Goal: Information Seeking & Learning: Learn about a topic

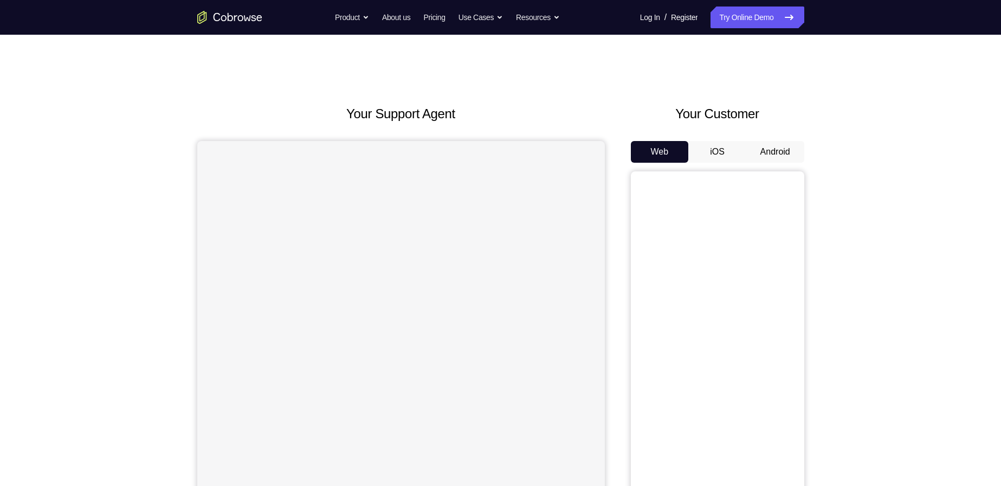
click at [766, 156] on button "Android" at bounding box center [775, 152] width 58 height 22
click at [726, 151] on button "iOS" at bounding box center [717, 152] width 58 height 22
click at [774, 153] on button "Android" at bounding box center [775, 152] width 58 height 22
click at [715, 151] on button "iOS" at bounding box center [717, 152] width 58 height 22
click at [768, 153] on button "Android" at bounding box center [775, 152] width 58 height 22
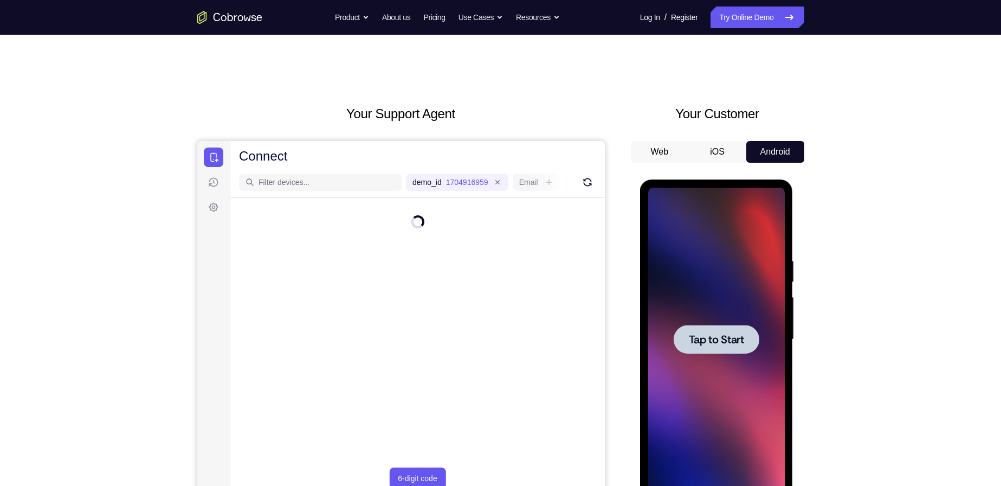
click at [716, 327] on div at bounding box center [717, 339] width 86 height 29
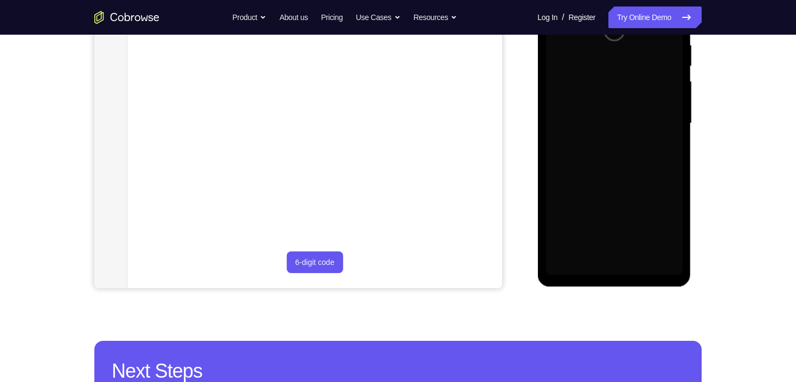
scroll to position [217, 0]
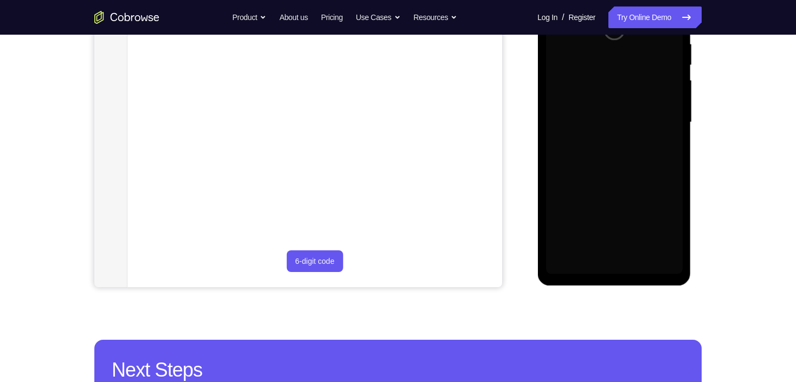
drag, startPoint x: 1245, startPoint y: 248, endPoint x: 635, endPoint y: 287, distance: 611.1
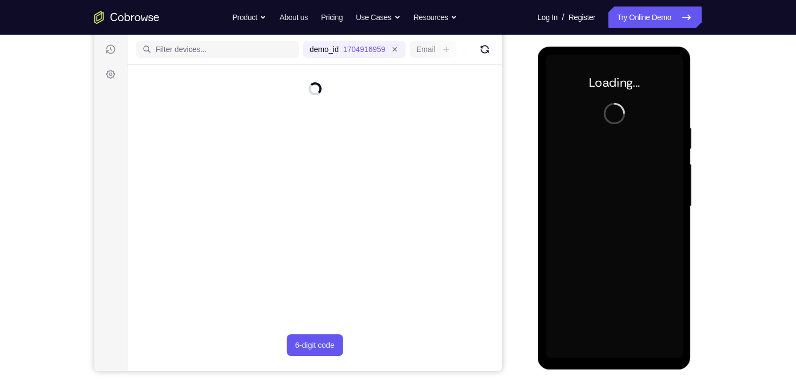
scroll to position [87, 0]
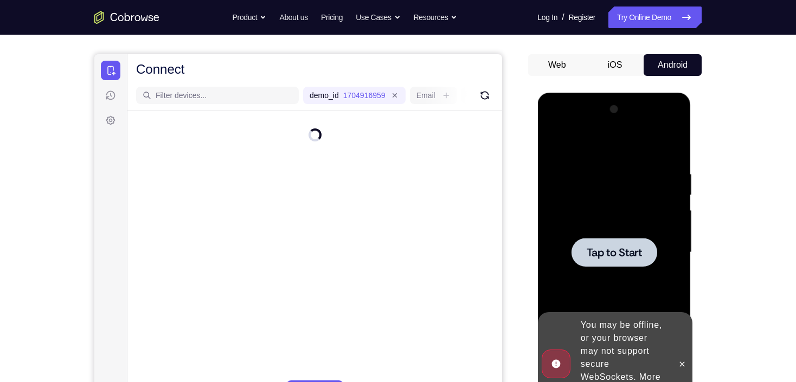
click at [590, 216] on div at bounding box center [613, 253] width 137 height 304
click at [602, 234] on div at bounding box center [613, 253] width 137 height 304
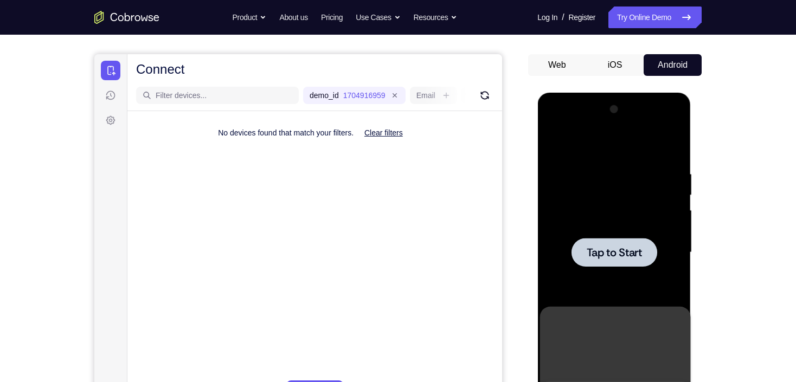
click at [596, 233] on div at bounding box center [613, 253] width 137 height 304
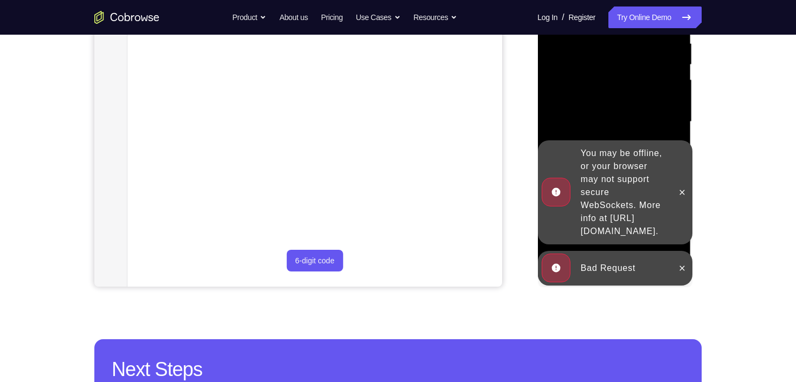
scroll to position [260, 0]
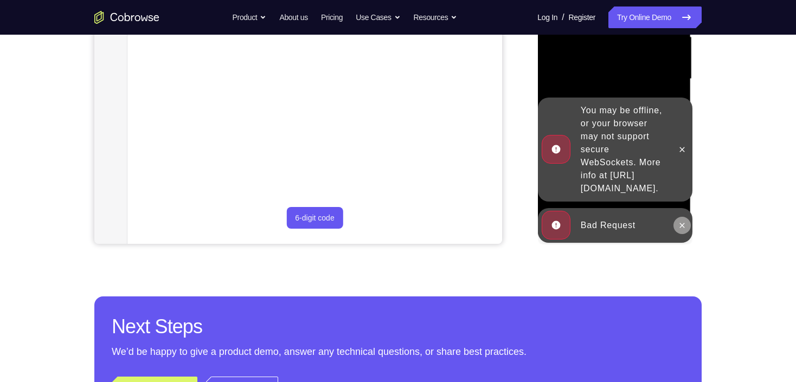
click at [681, 222] on icon at bounding box center [681, 225] width 9 height 9
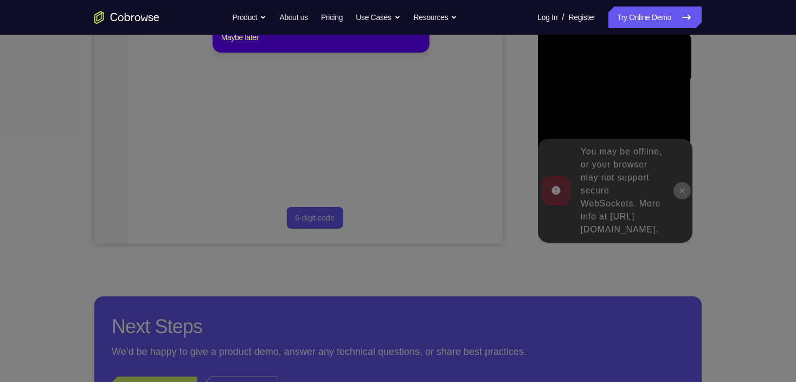
click at [680, 150] on icon at bounding box center [401, 166] width 802 height 434
click at [242, 44] on button "Maybe later" at bounding box center [239, 37] width 37 height 13
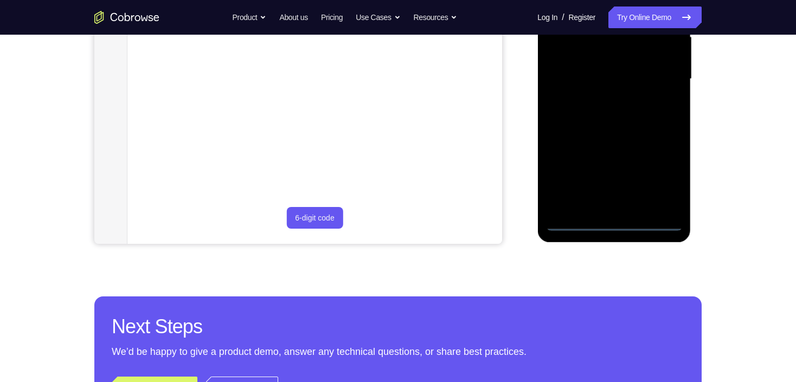
click at [609, 223] on div at bounding box center [613, 79] width 137 height 304
click at [662, 178] on div at bounding box center [613, 79] width 137 height 304
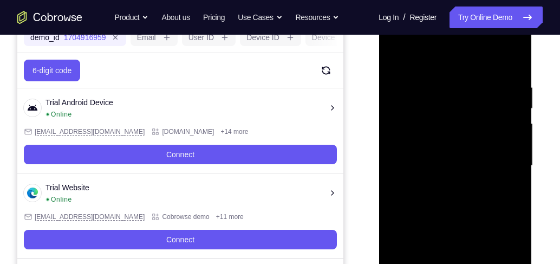
scroll to position [173, 0]
click at [440, 56] on div at bounding box center [455, 166] width 137 height 304
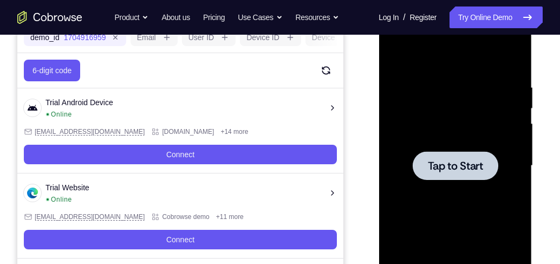
click at [408, 123] on div at bounding box center [455, 166] width 137 height 304
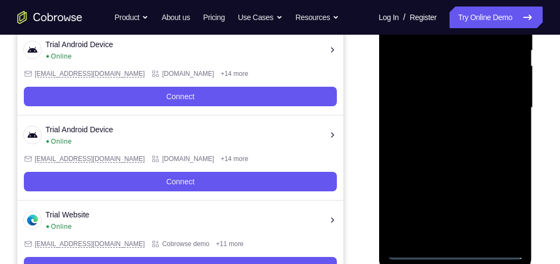
scroll to position [297, 0]
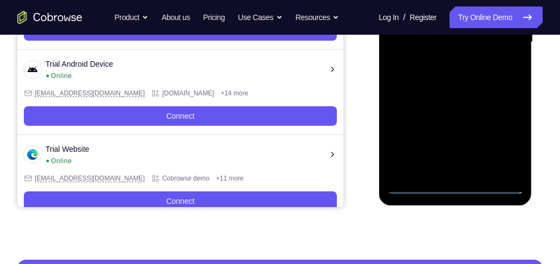
click at [449, 184] on div at bounding box center [455, 43] width 137 height 304
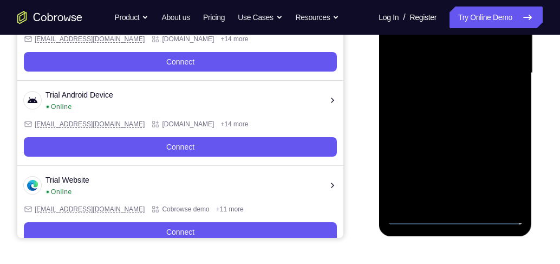
click at [500, 175] on div at bounding box center [455, 73] width 137 height 304
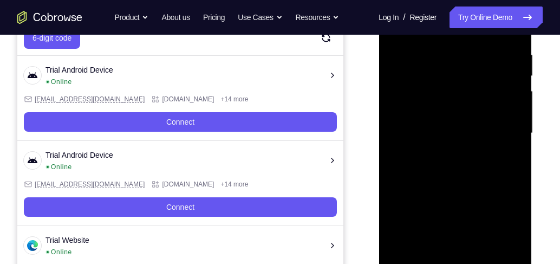
scroll to position [142, 0]
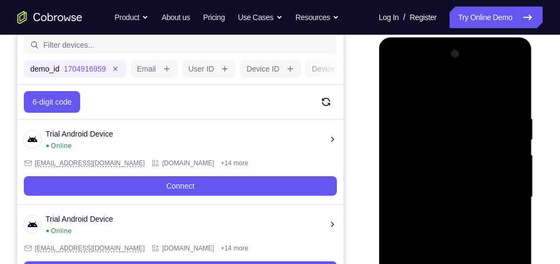
click at [445, 92] on div at bounding box center [455, 198] width 137 height 304
click at [505, 190] on div at bounding box center [455, 198] width 137 height 304
click at [443, 217] on div at bounding box center [455, 198] width 137 height 304
click at [459, 174] on div at bounding box center [455, 198] width 137 height 304
click at [458, 188] on div at bounding box center [455, 198] width 137 height 304
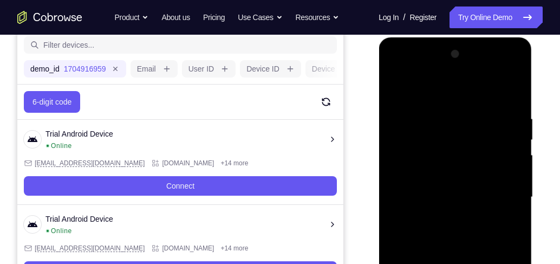
click at [477, 218] on div at bounding box center [455, 198] width 137 height 304
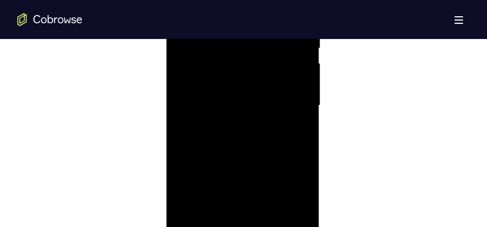
scroll to position [634, 0]
click at [278, 133] on div at bounding box center [242, 140] width 137 height 304
click at [235, 133] on div at bounding box center [242, 140] width 137 height 304
click at [253, 160] on div at bounding box center [242, 140] width 137 height 304
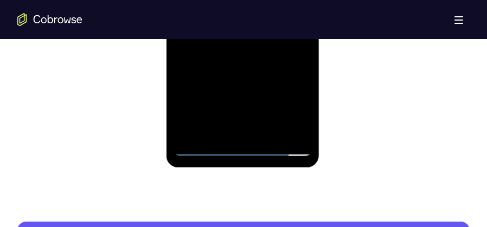
scroll to position [580, 0]
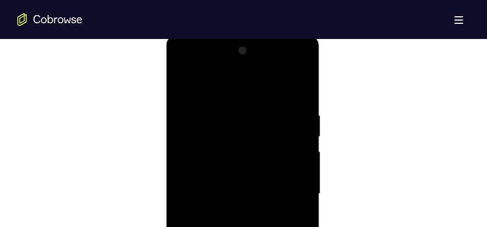
click at [244, 167] on div at bounding box center [242, 194] width 137 height 304
drag, startPoint x: 235, startPoint y: 92, endPoint x: 242, endPoint y: 59, distance: 33.3
click at [242, 59] on div at bounding box center [242, 194] width 137 height 304
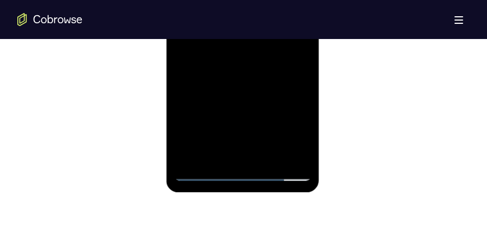
scroll to position [770, 0]
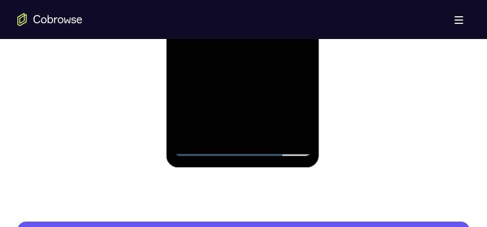
drag, startPoint x: 244, startPoint y: -73, endPoint x: 246, endPoint y: 38, distance: 111.1
click at [246, 38] on div at bounding box center [242, 5] width 137 height 304
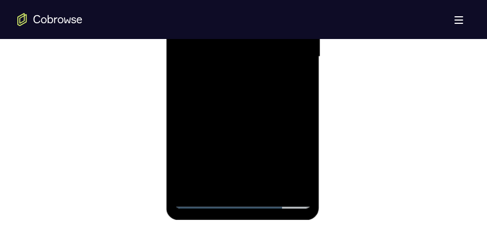
scroll to position [716, 0]
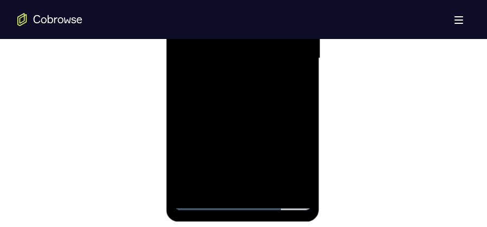
drag, startPoint x: 246, startPoint y: 124, endPoint x: 255, endPoint y: 51, distance: 73.2
click at [255, 51] on div at bounding box center [242, 59] width 137 height 304
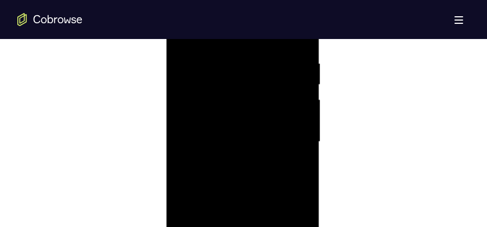
scroll to position [607, 0]
drag, startPoint x: 236, startPoint y: 76, endPoint x: 229, endPoint y: 182, distance: 106.0
click at [229, 182] on div at bounding box center [242, 167] width 137 height 304
drag, startPoint x: 229, startPoint y: 114, endPoint x: 219, endPoint y: 178, distance: 65.2
click at [219, 178] on div at bounding box center [242, 167] width 137 height 304
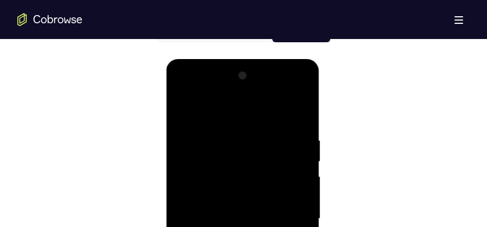
scroll to position [553, 0]
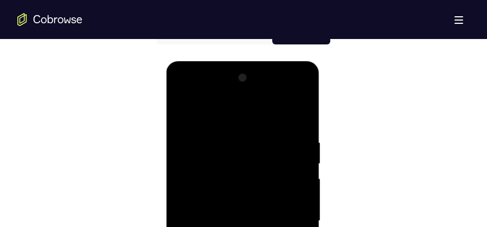
click at [222, 129] on div at bounding box center [242, 221] width 137 height 304
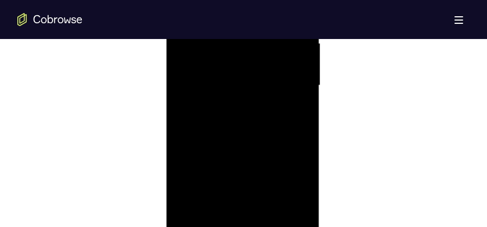
scroll to position [688, 0]
click at [291, 109] on div at bounding box center [242, 86] width 137 height 304
click at [287, 101] on div at bounding box center [242, 113] width 137 height 304
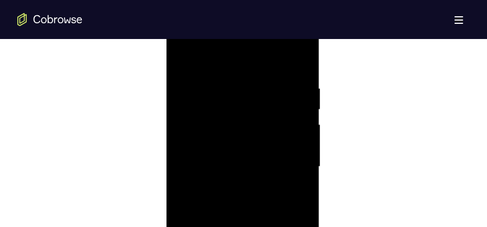
click at [287, 101] on div at bounding box center [242, 167] width 137 height 304
click at [286, 101] on div at bounding box center [242, 140] width 137 height 304
drag, startPoint x: 291, startPoint y: 113, endPoint x: 229, endPoint y: 107, distance: 62.7
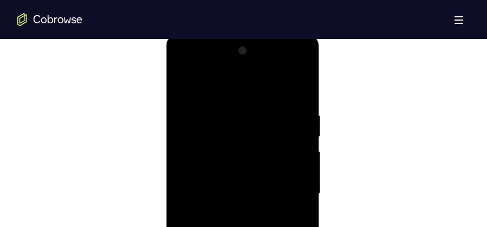
click at [229, 107] on div at bounding box center [242, 194] width 137 height 304
click at [298, 88] on div at bounding box center [242, 194] width 137 height 304
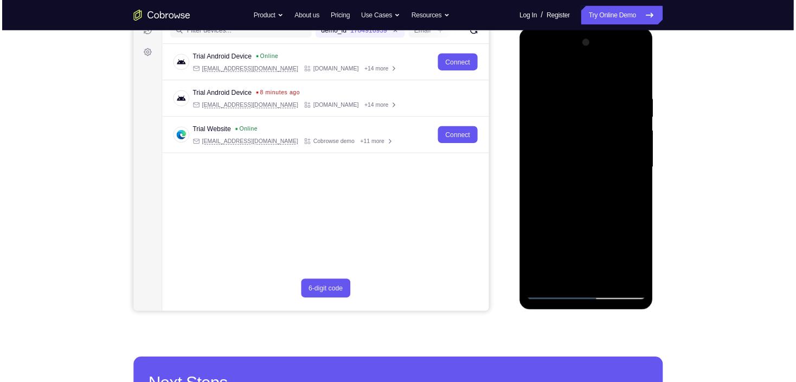
scroll to position [147, 0]
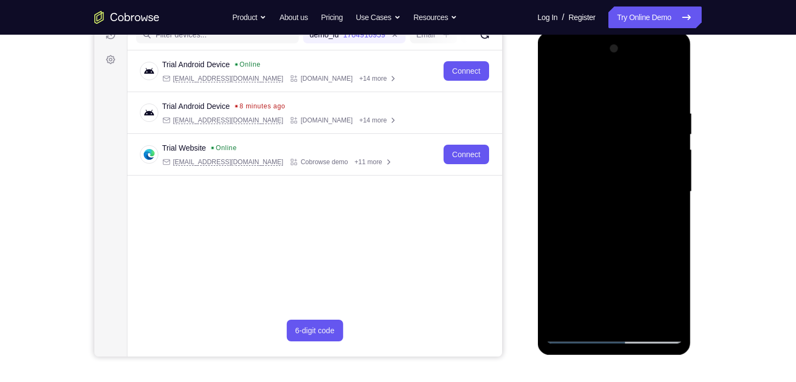
click at [576, 334] on div at bounding box center [613, 192] width 137 height 304
click at [667, 87] on div at bounding box center [613, 192] width 137 height 304
click at [669, 87] on div at bounding box center [613, 192] width 137 height 304
click at [670, 87] on div at bounding box center [613, 192] width 137 height 304
click at [667, 83] on div at bounding box center [613, 192] width 137 height 304
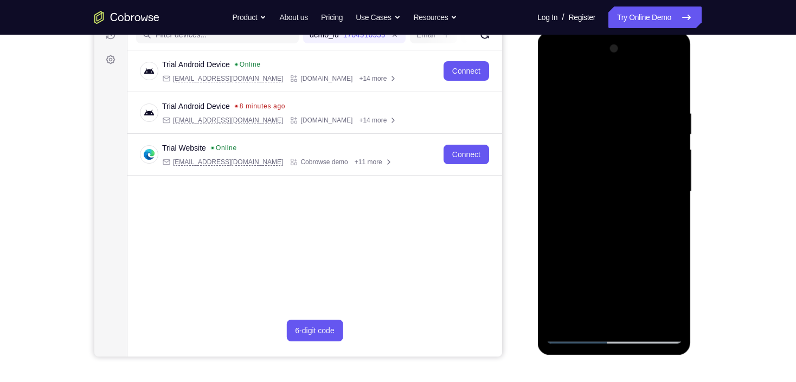
click at [671, 88] on div at bounding box center [613, 192] width 137 height 304
click at [574, 337] on div at bounding box center [613, 192] width 137 height 304
drag, startPoint x: 635, startPoint y: 122, endPoint x: 640, endPoint y: 267, distance: 145.4
click at [640, 267] on div at bounding box center [613, 192] width 137 height 304
drag, startPoint x: 612, startPoint y: 164, endPoint x: 621, endPoint y: 252, distance: 88.8
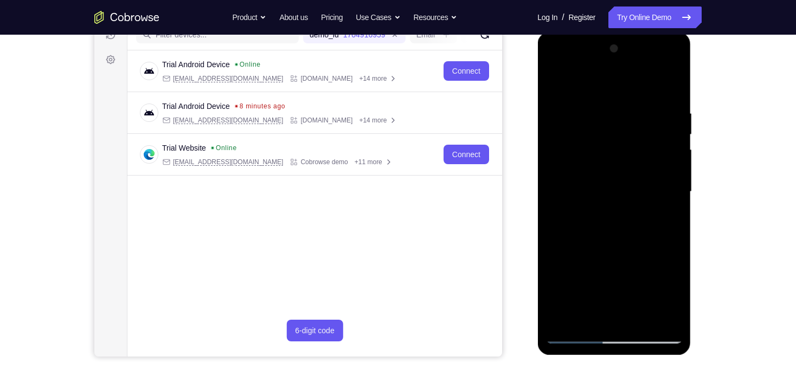
click at [621, 252] on div at bounding box center [613, 192] width 137 height 304
